Goal: Task Accomplishment & Management: Manage account settings

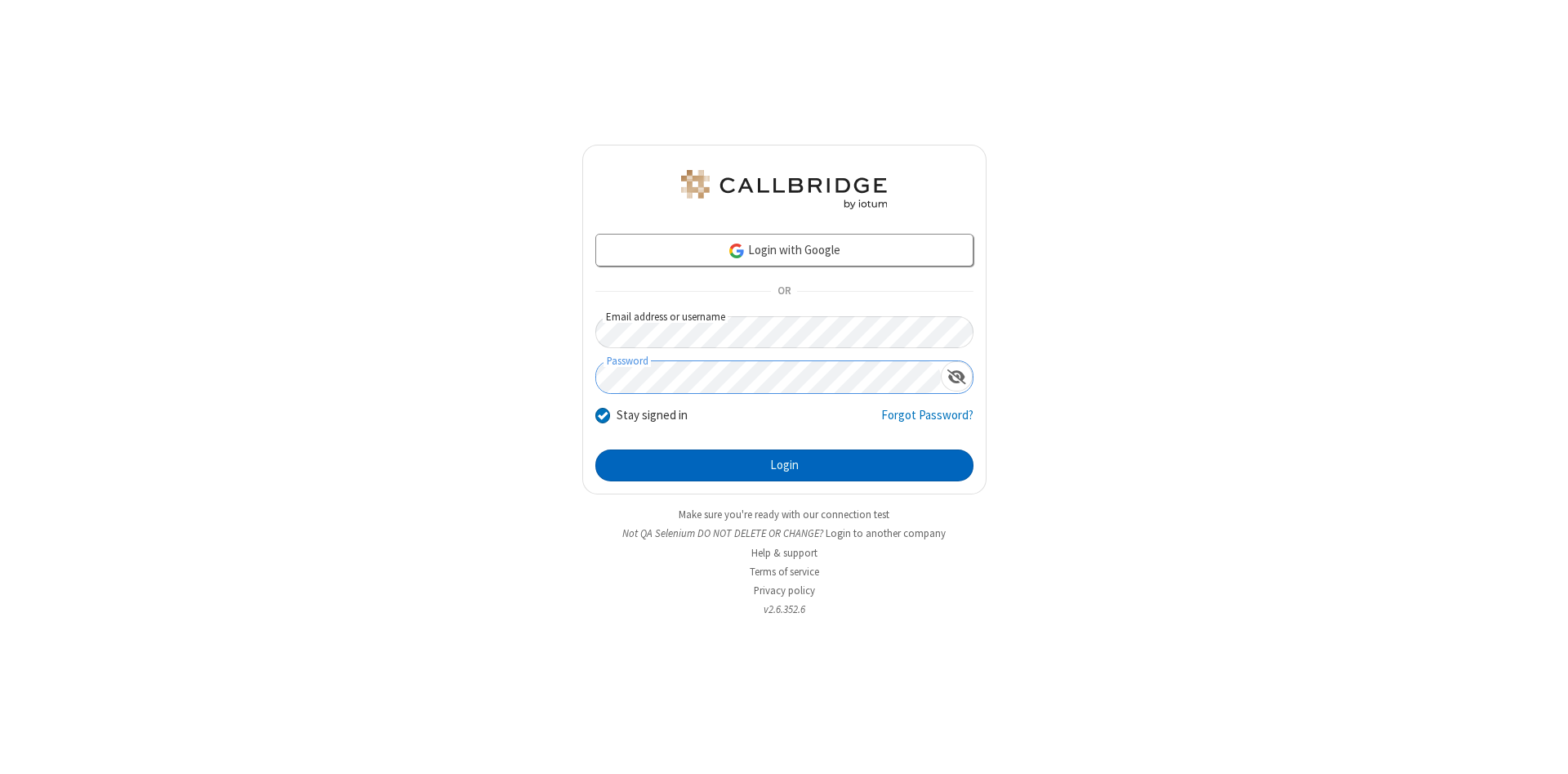
click at [784, 466] on button "Login" at bounding box center [784, 466] width 378 height 33
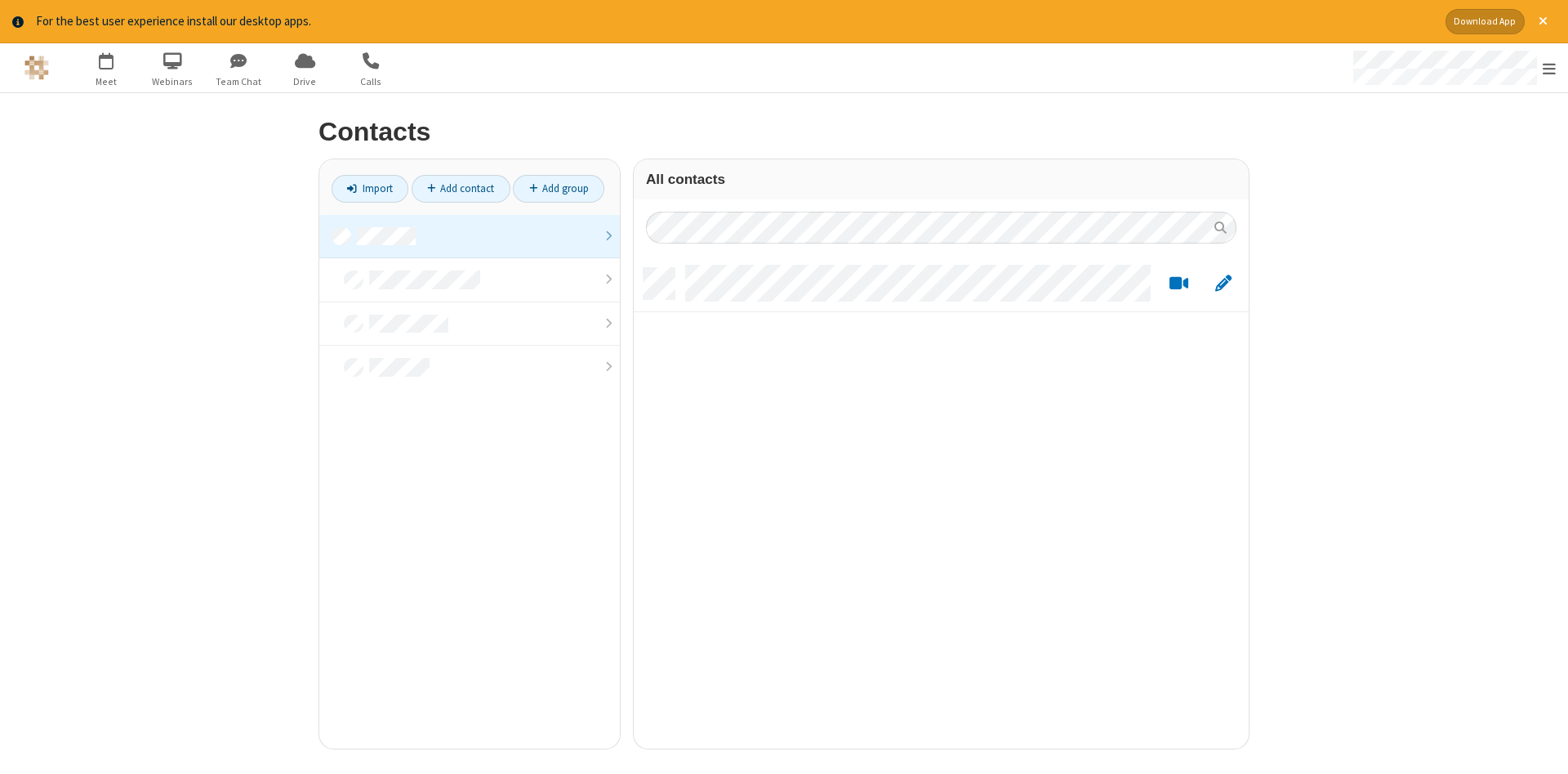
scroll to position [492, 615]
click at [469, 236] on link at bounding box center [469, 236] width 300 height 44
click at [460, 188] on link "Add contact" at bounding box center [461, 189] width 99 height 28
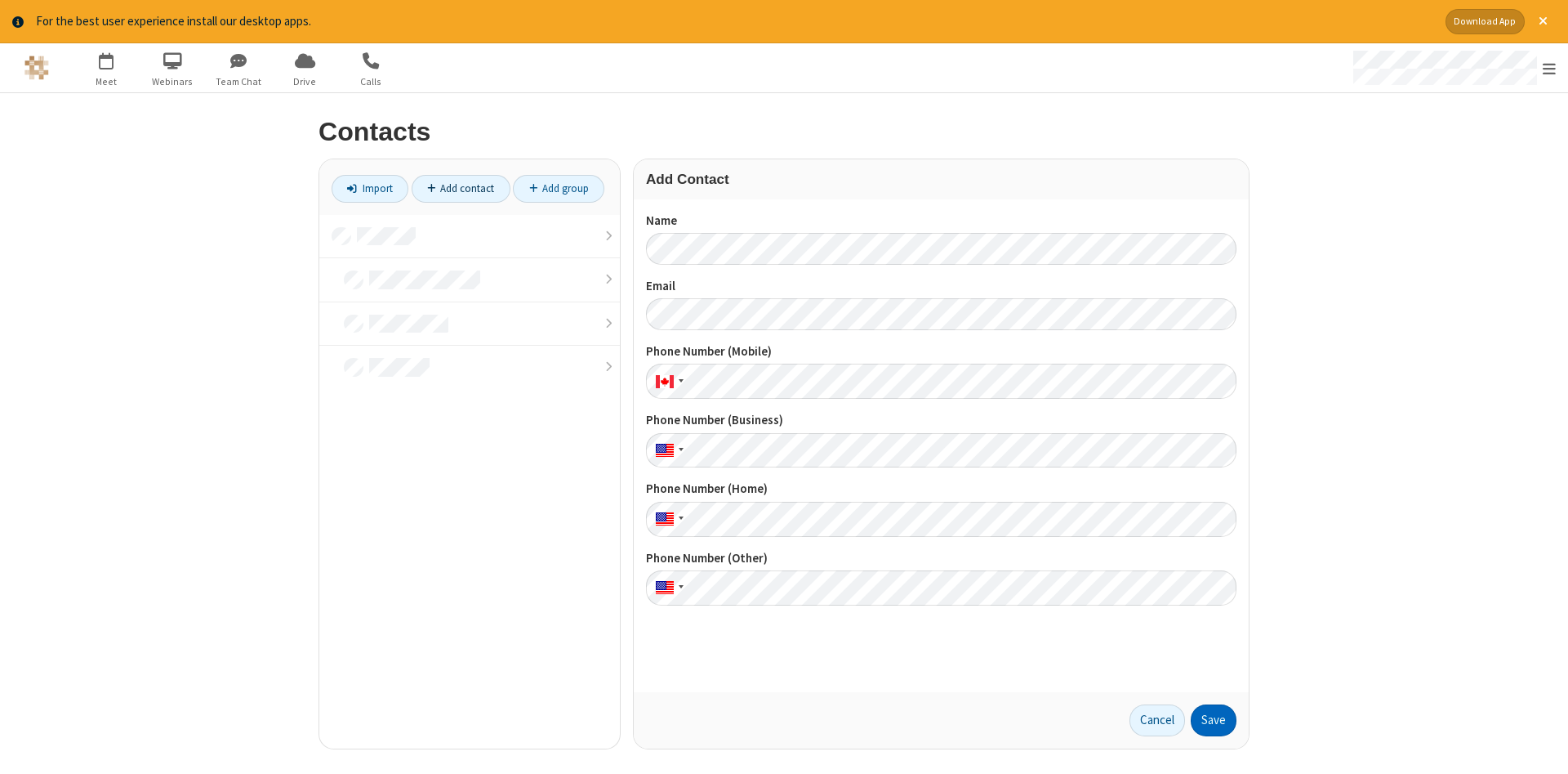
click at [1213, 720] on button "Save" at bounding box center [1213, 720] width 45 height 33
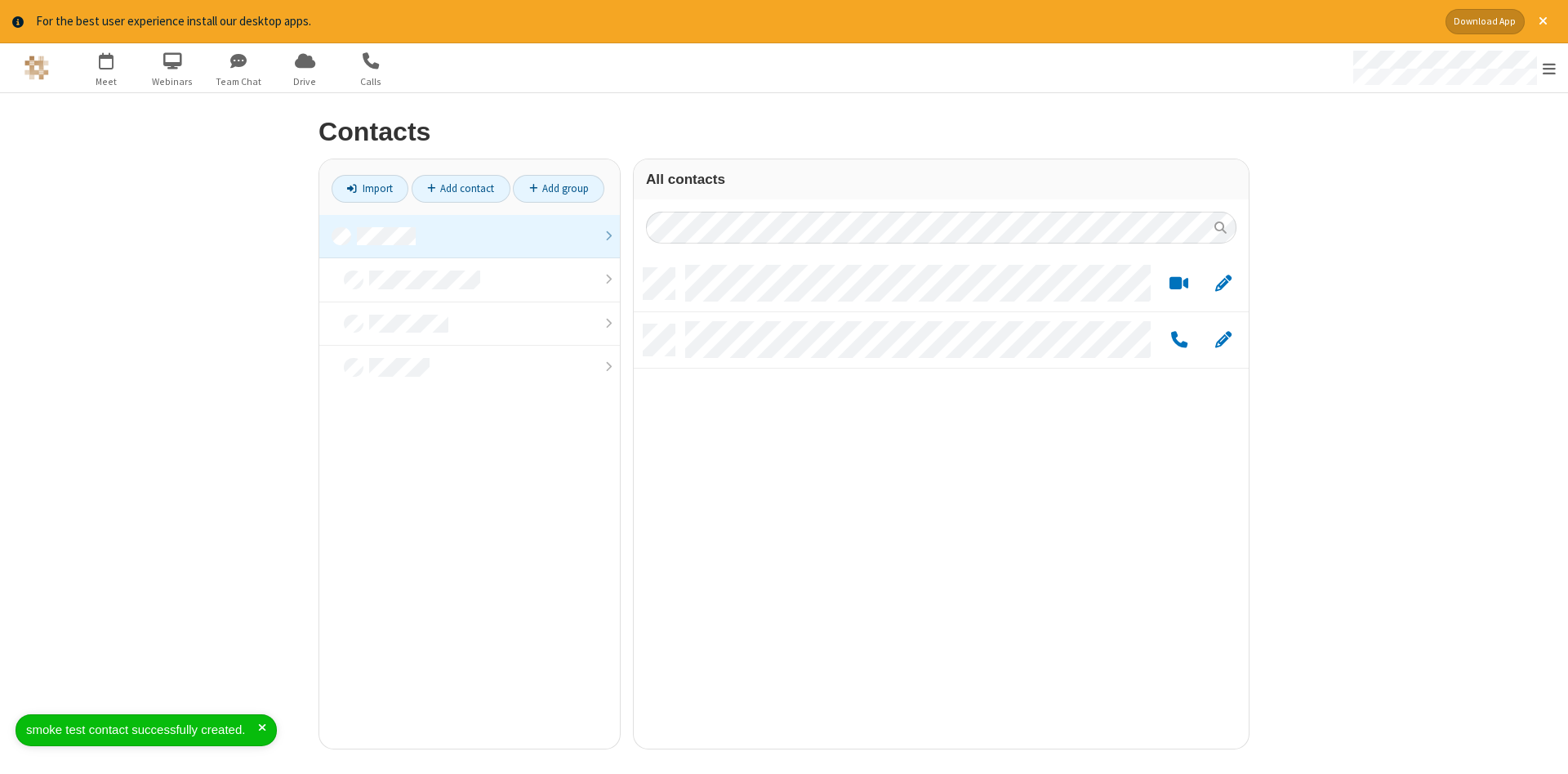
scroll to position [492, 615]
